Goal: Obtain resource: Obtain resource

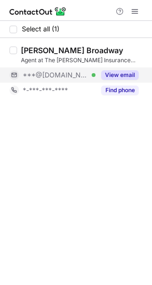
click at [130, 77] on button "View email" at bounding box center [120, 75] width 38 height 10
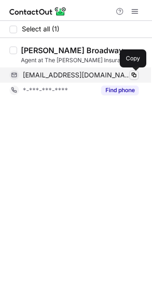
click at [134, 74] on span at bounding box center [134, 75] width 8 height 8
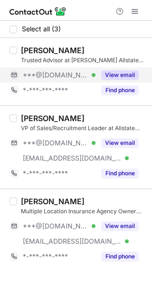
click at [119, 76] on button "View email" at bounding box center [120, 75] width 38 height 10
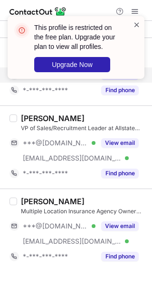
click at [137, 25] on span at bounding box center [137, 25] width 8 height 10
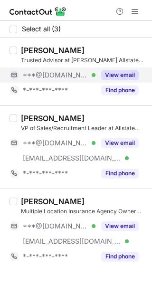
click at [139, 8] on div "This profile is restricted on the free plan. Upgrade your plan to view all prof…" at bounding box center [76, 51] width 152 height 89
click at [139, 8] on button at bounding box center [134, 11] width 11 height 11
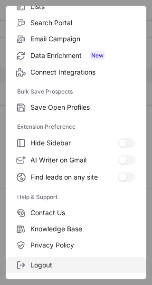
scroll to position [110, 0]
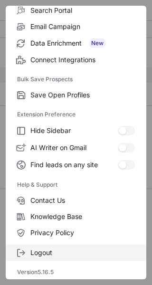
click at [43, 250] on span "Logout" at bounding box center [82, 253] width 105 height 9
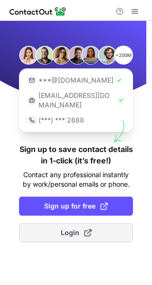
click at [84, 229] on span at bounding box center [88, 233] width 8 height 8
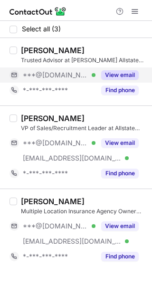
click at [119, 72] on button "View email" at bounding box center [120, 75] width 38 height 10
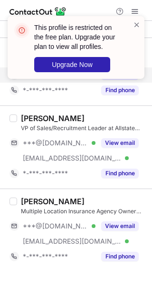
click at [136, 19] on div "This profile is restricted on the free plan. Upgrade your plan to view all prof…" at bounding box center [76, 47] width 137 height 63
click at [137, 11] on div "This profile is restricted on the free plan. Upgrade your plan to view all prof…" at bounding box center [76, 51] width 152 height 89
click at [136, 24] on span at bounding box center [137, 25] width 8 height 10
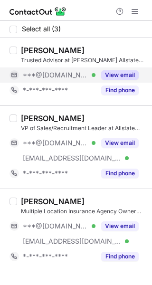
click at [136, 12] on div "This profile is restricted on the free plan. Upgrade your plan to view all prof…" at bounding box center [76, 51] width 152 height 89
click at [136, 12] on span at bounding box center [135, 12] width 8 height 8
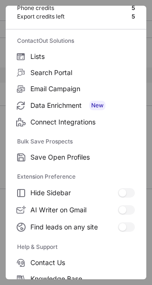
scroll to position [110, 0]
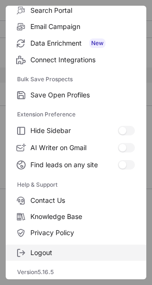
click at [85, 245] on label "Logout" at bounding box center [76, 253] width 141 height 16
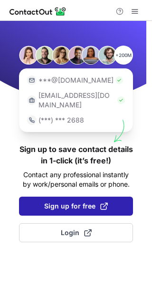
click at [100, 202] on span at bounding box center [104, 206] width 8 height 8
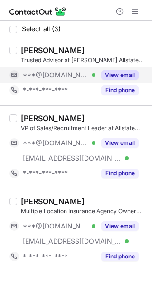
click at [127, 78] on button "View email" at bounding box center [120, 75] width 38 height 10
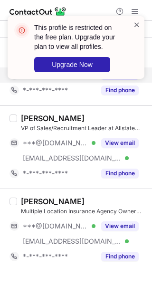
click at [140, 24] on span at bounding box center [137, 25] width 8 height 10
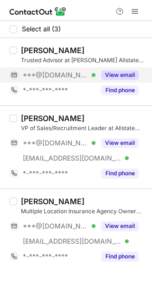
click at [134, 9] on div "This profile is restricted on the free plan. Upgrade your plan to view all prof…" at bounding box center [76, 51] width 152 height 89
click at [134, 9] on span at bounding box center [135, 12] width 8 height 8
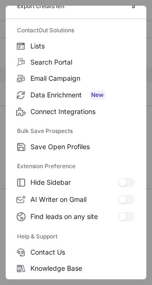
scroll to position [110, 0]
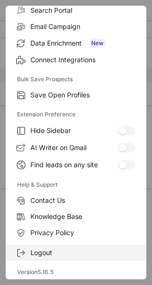
click at [55, 249] on span "Logout" at bounding box center [82, 253] width 105 height 9
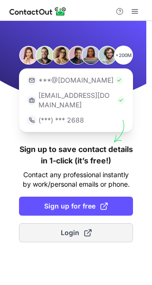
click at [65, 228] on span "Login" at bounding box center [76, 233] width 31 height 10
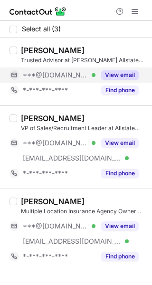
click at [122, 75] on button "View email" at bounding box center [120, 75] width 38 height 10
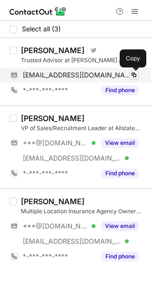
click at [132, 72] on span at bounding box center [134, 75] width 8 height 8
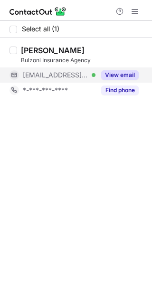
click at [120, 76] on button "View email" at bounding box center [120, 75] width 38 height 10
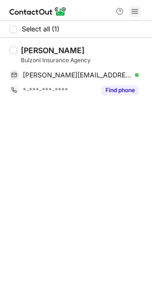
click at [136, 11] on span at bounding box center [135, 12] width 8 height 8
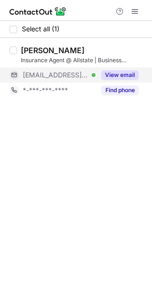
click at [126, 71] on button "View email" at bounding box center [120, 75] width 38 height 10
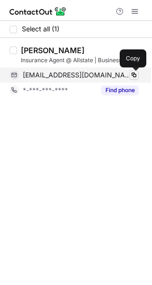
click at [136, 74] on span at bounding box center [134, 75] width 8 height 8
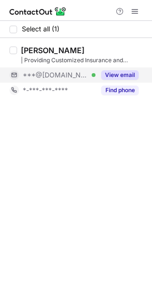
click at [114, 67] on div "View email" at bounding box center [117, 74] width 43 height 15
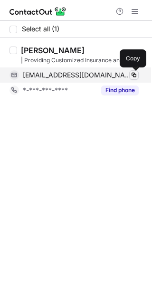
click at [137, 72] on span at bounding box center [134, 75] width 8 height 8
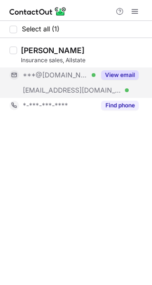
click at [121, 76] on button "View email" at bounding box center [120, 75] width 38 height 10
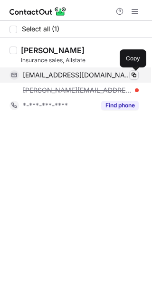
click at [135, 77] on span at bounding box center [134, 75] width 8 height 8
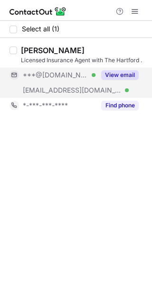
click at [122, 74] on button "View email" at bounding box center [120, 75] width 38 height 10
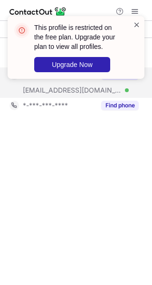
click at [135, 28] on span at bounding box center [137, 25] width 8 height 10
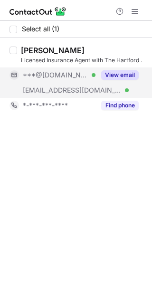
click at [136, 22] on span at bounding box center [137, 25] width 8 height 10
click at [134, 0] on div at bounding box center [76, 10] width 152 height 21
click at [138, 8] on span at bounding box center [135, 12] width 8 height 8
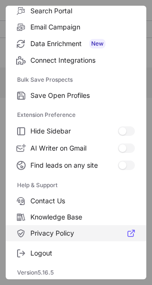
scroll to position [110, 0]
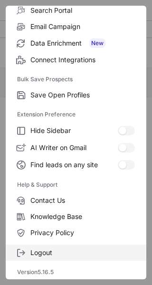
click at [63, 249] on span "Logout" at bounding box center [82, 253] width 105 height 9
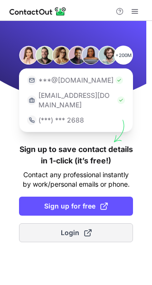
click at [86, 229] on span at bounding box center [88, 233] width 8 height 8
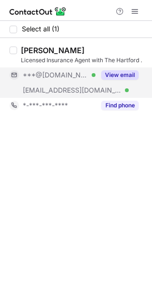
click at [124, 70] on button "View email" at bounding box center [120, 75] width 38 height 10
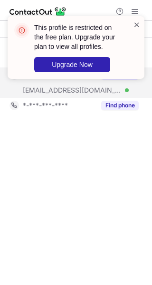
click at [137, 25] on span at bounding box center [137, 25] width 8 height 10
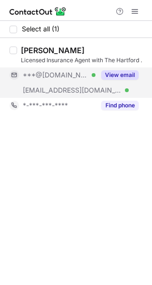
click at [133, 2] on div at bounding box center [76, 10] width 152 height 21
click at [136, 10] on div "This profile is restricted on the free plan. Upgrade your plan to view all prof…" at bounding box center [76, 16] width 152 height 19
click at [133, 10] on span at bounding box center [135, 12] width 8 height 8
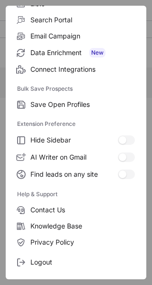
scroll to position [110, 0]
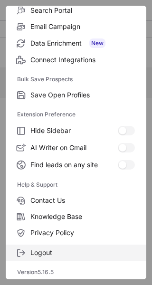
click at [81, 249] on span "Logout" at bounding box center [82, 253] width 105 height 9
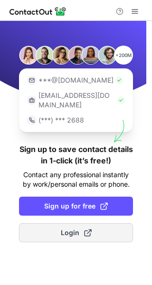
click at [57, 226] on button "Login" at bounding box center [76, 232] width 114 height 19
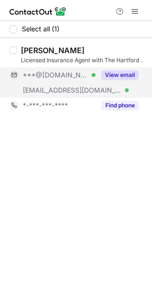
click at [118, 72] on button "View email" at bounding box center [120, 75] width 38 height 10
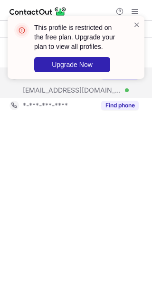
click at [141, 24] on div "This profile is restricted on the free plan. Upgrade your plan to view all prof…" at bounding box center [76, 47] width 137 height 63
click at [137, 20] on span at bounding box center [137, 25] width 8 height 10
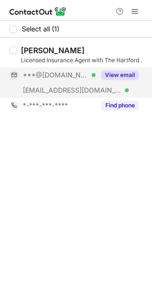
click at [134, 4] on div at bounding box center [76, 10] width 152 height 21
click at [134, 11] on div "This profile is restricted on the free plan. Upgrade your plan to view all prof…" at bounding box center [76, 51] width 152 height 89
click at [141, 10] on div at bounding box center [127, 11] width 30 height 11
click at [139, 10] on button at bounding box center [134, 11] width 11 height 11
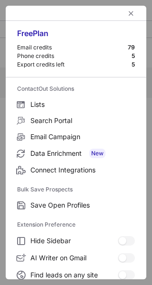
scroll to position [110, 0]
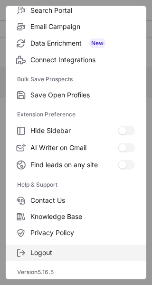
click at [66, 252] on span "Logout" at bounding box center [82, 253] width 105 height 9
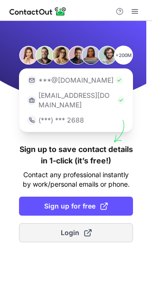
click at [93, 223] on button "Login" at bounding box center [76, 232] width 114 height 19
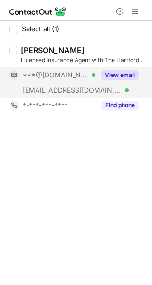
click at [122, 69] on div "View email" at bounding box center [117, 74] width 43 height 15
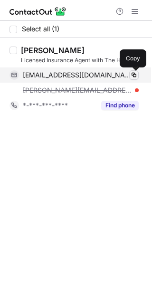
click at [135, 72] on span at bounding box center [134, 75] width 8 height 8
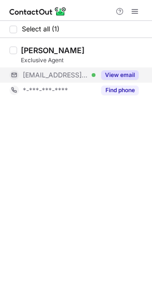
click at [129, 71] on button "View email" at bounding box center [120, 75] width 38 height 10
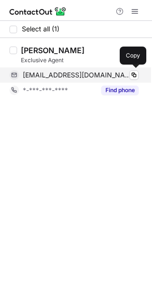
click at [138, 71] on div "taalman5@sbcglobal.net Verified" at bounding box center [81, 75] width 116 height 9
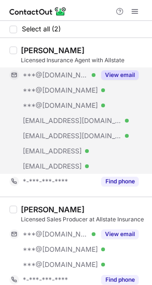
click at [127, 72] on button "View email" at bounding box center [120, 75] width 38 height 10
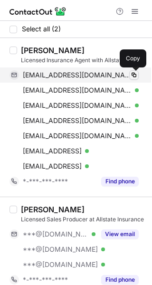
click at [135, 70] on button at bounding box center [134, 75] width 10 height 10
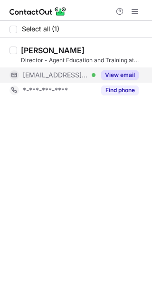
click at [115, 72] on button "View email" at bounding box center [120, 75] width 38 height 10
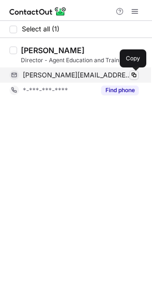
click at [133, 71] on span at bounding box center [134, 75] width 8 height 8
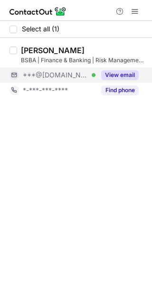
click at [126, 72] on button "View email" at bounding box center [120, 75] width 38 height 10
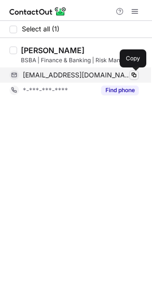
click at [137, 77] on span at bounding box center [134, 75] width 8 height 8
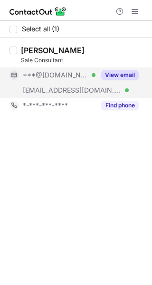
click at [107, 72] on button "View email" at bounding box center [120, 75] width 38 height 10
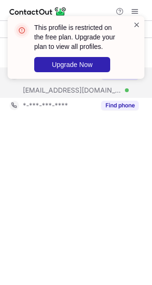
click at [138, 22] on span at bounding box center [137, 25] width 8 height 10
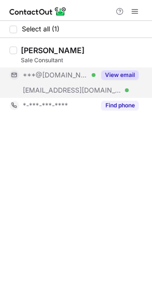
click at [137, 8] on div "This profile is restricted on the free plan. Upgrade your plan to view all prof…" at bounding box center [76, 51] width 152 height 89
click at [138, 14] on span at bounding box center [135, 12] width 8 height 8
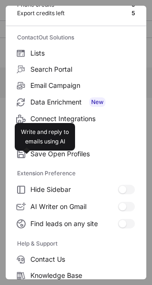
scroll to position [110, 0]
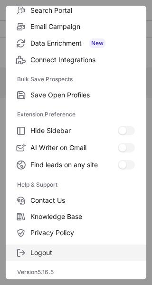
click at [61, 252] on span "Logout" at bounding box center [82, 253] width 105 height 9
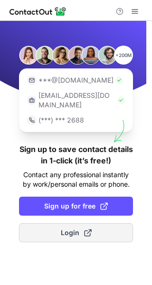
click at [74, 228] on span "Login" at bounding box center [76, 233] width 31 height 10
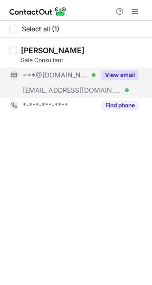
click at [128, 73] on button "View email" at bounding box center [120, 75] width 38 height 10
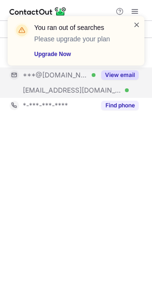
click at [140, 22] on span at bounding box center [137, 25] width 8 height 10
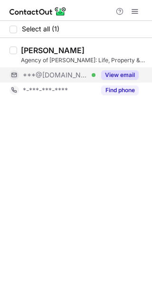
click at [118, 73] on button "View email" at bounding box center [120, 75] width 38 height 10
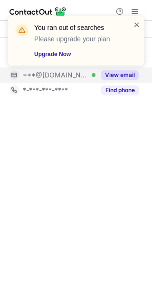
click at [136, 27] on span at bounding box center [137, 25] width 8 height 10
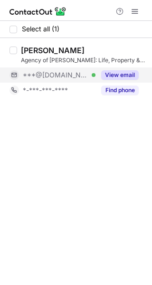
click at [135, 10] on div "You ran out of searches Please upgrade your plan Upgrade Now" at bounding box center [76, 16] width 152 height 19
click at [136, 11] on span at bounding box center [135, 12] width 8 height 8
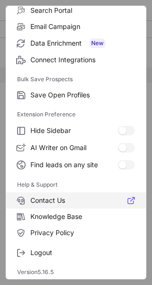
scroll to position [110, 0]
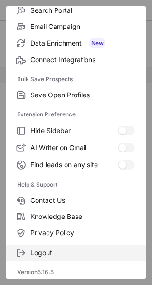
click at [77, 249] on span "Logout" at bounding box center [82, 253] width 105 height 9
click at [86, 247] on label "Logout" at bounding box center [76, 253] width 141 height 16
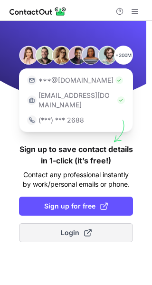
click at [86, 229] on span at bounding box center [88, 233] width 8 height 8
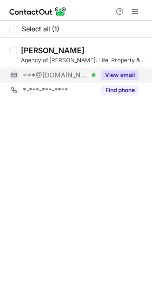
click at [122, 73] on button "View email" at bounding box center [120, 75] width 38 height 10
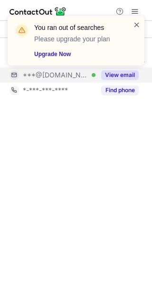
click at [134, 22] on span at bounding box center [137, 25] width 8 height 10
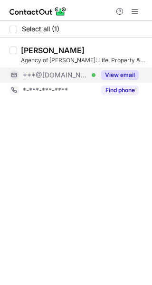
click at [108, 72] on button "View email" at bounding box center [120, 75] width 38 height 10
click at [108, 72] on div "***@gmail.com" at bounding box center [81, 75] width 116 height 9
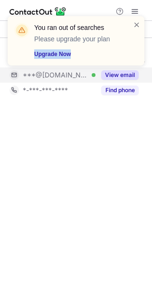
click at [108, 72] on div "You ran out of searches Please upgrade your plan Upgrade Now" at bounding box center [76, 45] width 152 height 76
click at [139, 22] on span at bounding box center [137, 25] width 8 height 10
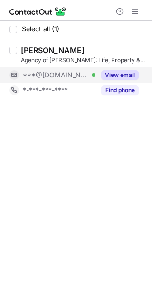
click at [128, 68] on div "View email" at bounding box center [117, 74] width 43 height 15
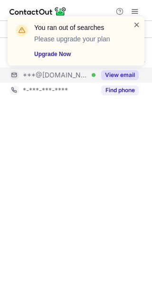
click at [136, 24] on span at bounding box center [137, 25] width 8 height 10
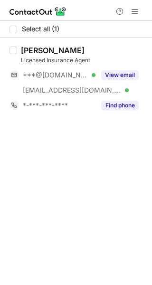
click at [127, 66] on div "[PERSON_NAME] Licensed Insurance Agent ***@[DOMAIN_NAME] Verified [EMAIL_ADDRES…" at bounding box center [81, 79] width 129 height 67
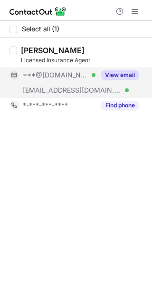
click at [127, 73] on button "View email" at bounding box center [120, 75] width 38 height 10
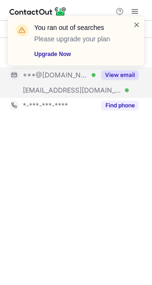
click at [138, 26] on span at bounding box center [137, 25] width 8 height 10
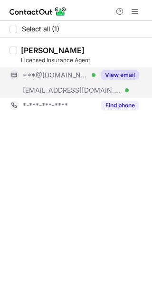
click at [135, 10] on div "You ran out of searches Please upgrade your plan Upgrade Now" at bounding box center [76, 45] width 152 height 76
click at [139, 12] on button at bounding box center [134, 11] width 11 height 11
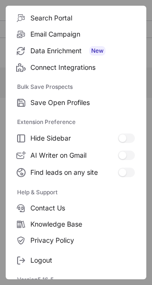
scroll to position [110, 0]
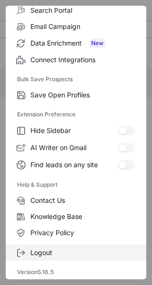
click at [47, 250] on span "Logout" at bounding box center [82, 253] width 105 height 9
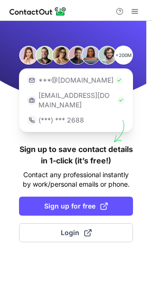
click at [82, 209] on div "+200M ***@gmail.com ***@company.com (***) *** 2688 Sign up to save contact deta…" at bounding box center [76, 153] width 152 height 264
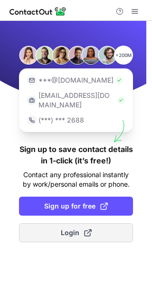
click at [66, 228] on span "Login" at bounding box center [76, 233] width 31 height 10
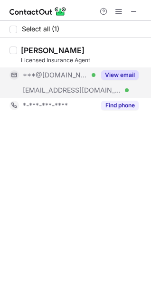
click at [131, 69] on div "View email" at bounding box center [117, 74] width 43 height 15
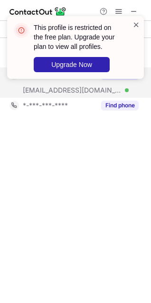
click at [138, 27] on span at bounding box center [137, 25] width 8 height 10
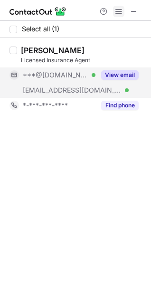
click at [123, 11] on span at bounding box center [119, 12] width 8 height 8
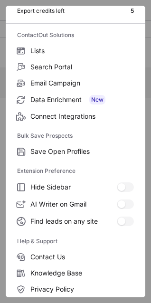
scroll to position [92, 0]
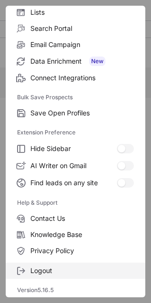
click at [58, 270] on span "Logout" at bounding box center [82, 271] width 104 height 9
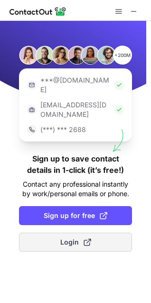
click at [68, 238] on span "Login" at bounding box center [75, 243] width 31 height 10
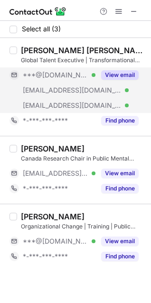
click at [120, 70] on div "View email" at bounding box center [117, 74] width 43 height 15
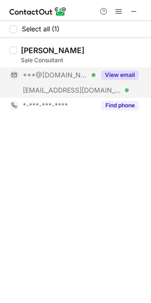
click at [130, 75] on button "View email" at bounding box center [120, 75] width 38 height 10
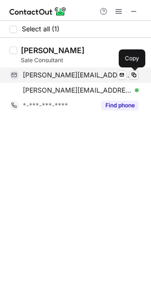
click at [136, 74] on span at bounding box center [134, 75] width 8 height 8
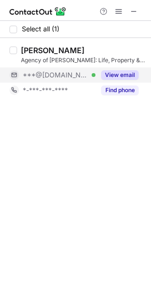
click at [124, 71] on button "View email" at bounding box center [120, 75] width 38 height 10
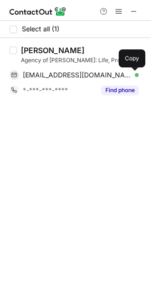
click at [136, 75] on span at bounding box center [134, 75] width 8 height 8
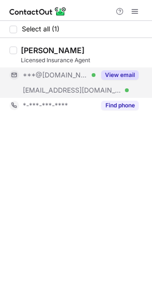
click at [113, 72] on button "View email" at bounding box center [120, 75] width 38 height 10
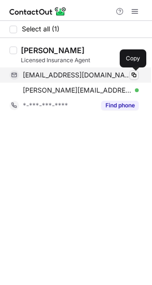
click at [135, 74] on span at bounding box center [134, 75] width 8 height 8
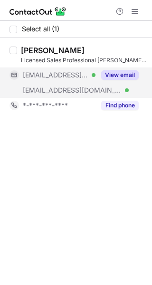
click at [116, 71] on button "View email" at bounding box center [120, 75] width 38 height 10
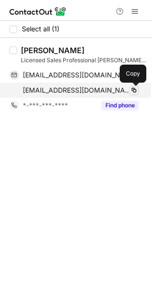
click at [137, 91] on span at bounding box center [134, 90] width 8 height 8
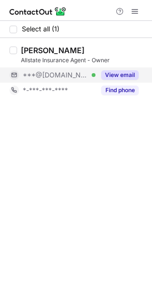
click at [120, 76] on button "View email" at bounding box center [120, 75] width 38 height 10
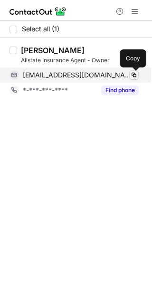
click at [133, 74] on span at bounding box center [134, 75] width 8 height 8
